Goal: Information Seeking & Learning: Understand process/instructions

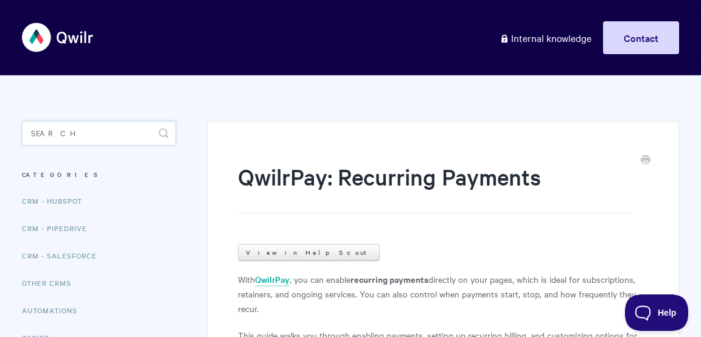
click at [110, 137] on input "Search" at bounding box center [99, 133] width 154 height 24
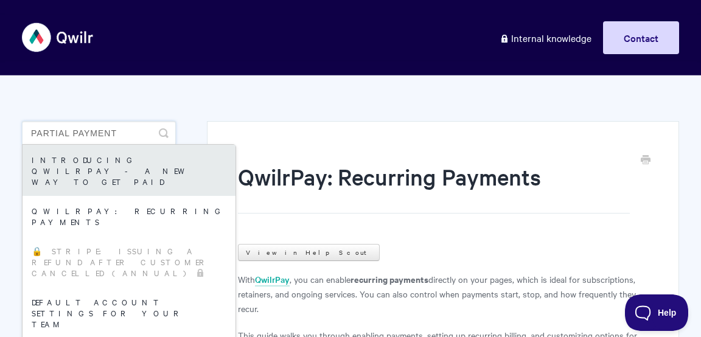
type input "partial payment"
click at [89, 161] on link "Introducing QwilrPay - A New Way to Get Paid" at bounding box center [129, 170] width 213 height 51
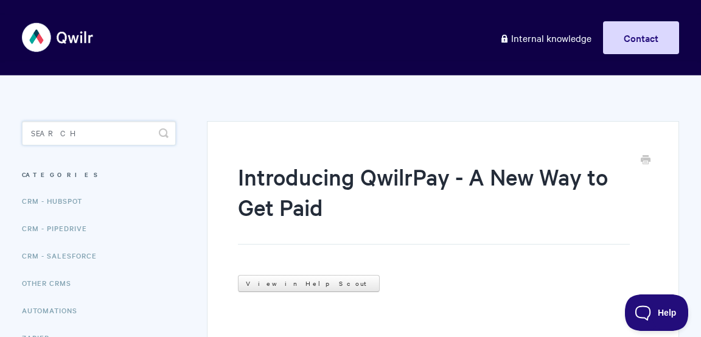
click at [116, 139] on input "Search" at bounding box center [99, 133] width 154 height 24
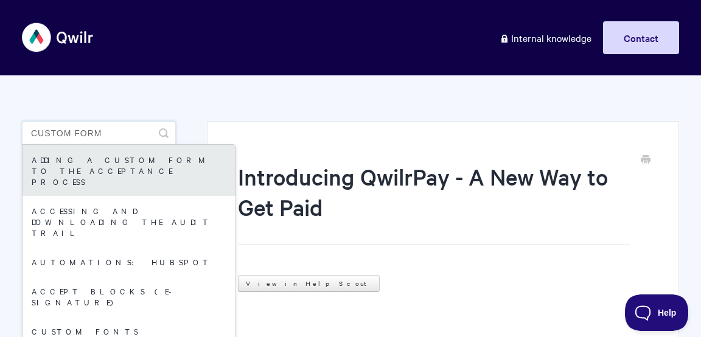
type input "custom form"
click at [126, 161] on link "Adding a custom form to the acceptance process" at bounding box center [129, 170] width 213 height 51
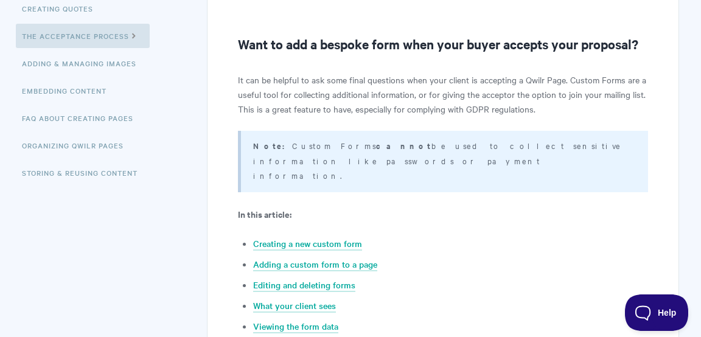
scroll to position [349, 0]
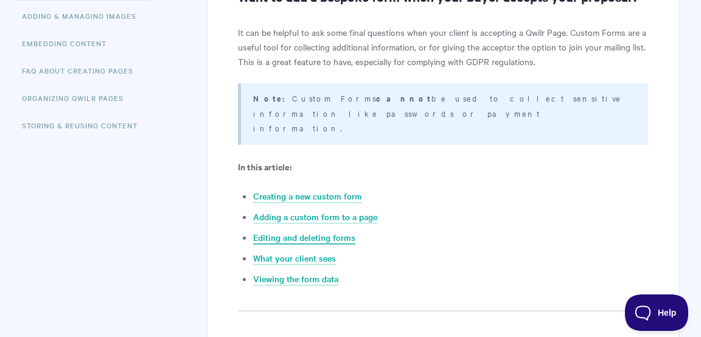
click at [301, 231] on link "Editing and deleting forms" at bounding box center [304, 237] width 102 height 13
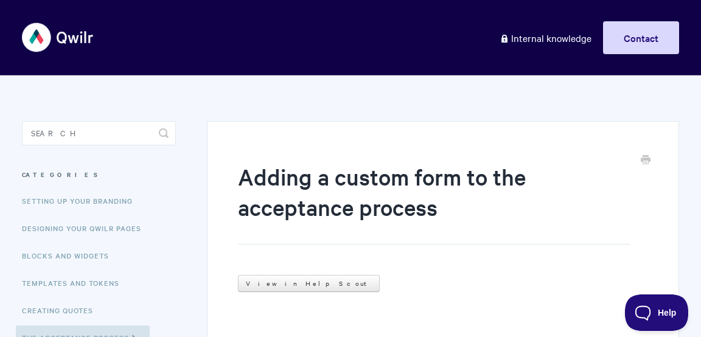
scroll to position [75, 0]
